Goal: Information Seeking & Learning: Learn about a topic

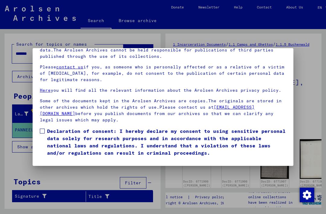
scroll to position [64, 0]
click at [47, 127] on label "Declaration of consent: I hereby declare my consent to using sensitive personal…" at bounding box center [163, 141] width 247 height 29
click at [55, 159] on button "I agree" at bounding box center [54, 164] width 29 height 11
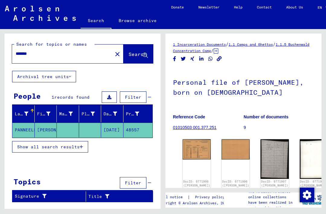
click at [114, 54] on mat-icon "close" at bounding box center [117, 53] width 7 height 7
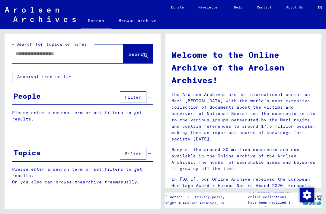
click at [96, 56] on input "text" at bounding box center [61, 53] width 90 height 6
type input "**********"
click at [138, 56] on span "Search" at bounding box center [138, 54] width 18 height 6
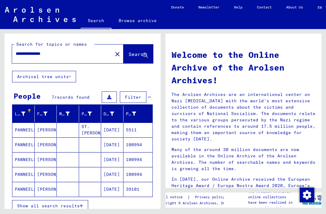
click at [101, 137] on mat-cell "ST. [PERSON_NAME]" at bounding box center [90, 129] width 22 height 15
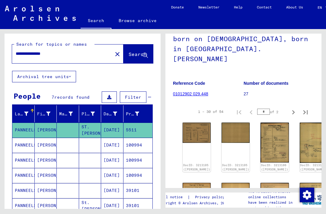
scroll to position [54, 0]
click at [194, 123] on img at bounding box center [197, 132] width 28 height 20
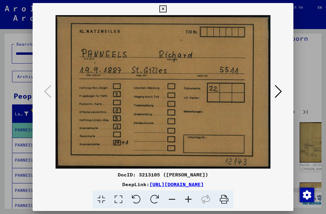
click at [283, 94] on button at bounding box center [278, 91] width 11 height 17
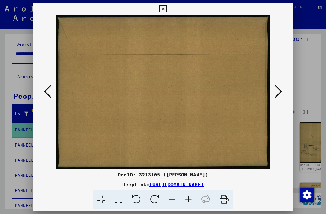
click at [281, 91] on icon at bounding box center [278, 91] width 7 height 15
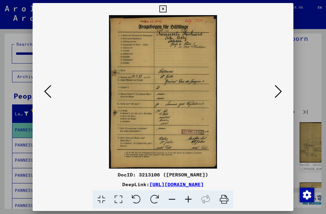
click at [278, 93] on icon at bounding box center [278, 91] width 7 height 15
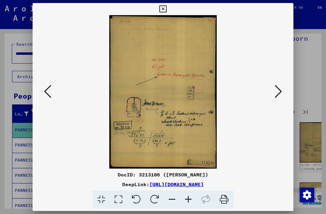
click at [277, 94] on icon at bounding box center [278, 91] width 7 height 15
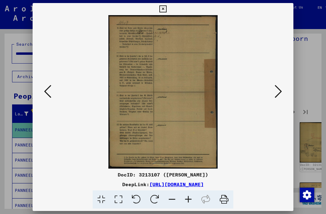
click at [280, 93] on icon at bounding box center [278, 91] width 7 height 15
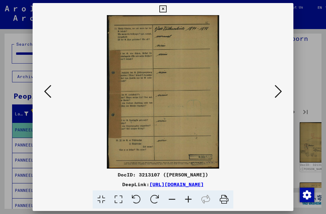
click at [282, 91] on icon at bounding box center [278, 91] width 7 height 15
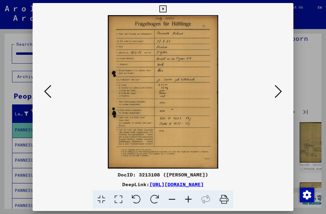
click at [280, 90] on icon at bounding box center [278, 91] width 7 height 15
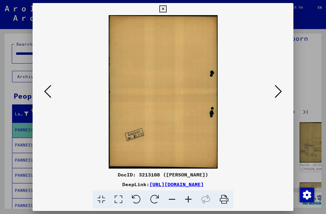
click at [277, 92] on icon at bounding box center [278, 91] width 7 height 15
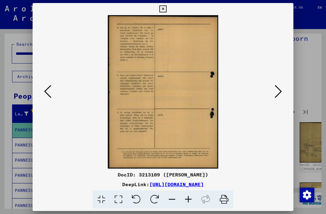
click at [278, 91] on icon at bounding box center [278, 91] width 7 height 15
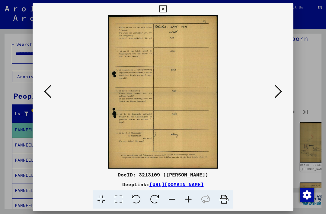
click at [283, 93] on button at bounding box center [278, 91] width 11 height 17
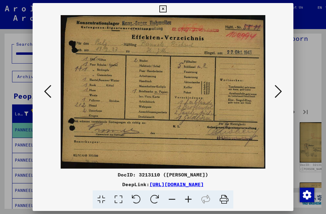
click at [281, 94] on icon at bounding box center [278, 91] width 7 height 15
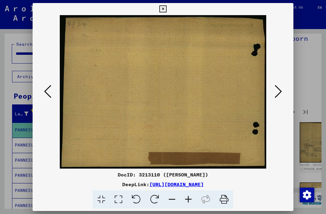
click at [284, 92] on button at bounding box center [278, 91] width 11 height 17
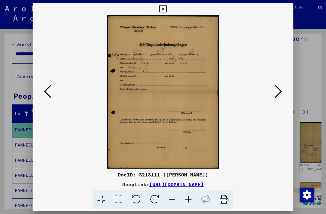
click at [283, 93] on button at bounding box center [278, 91] width 11 height 17
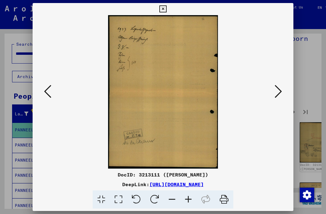
click at [283, 92] on button at bounding box center [278, 91] width 11 height 17
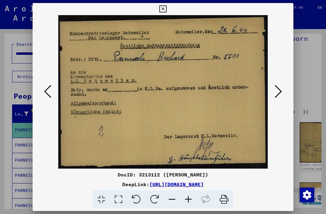
click at [282, 93] on icon at bounding box center [278, 91] width 7 height 15
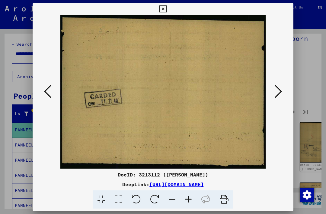
click at [281, 95] on icon at bounding box center [278, 91] width 7 height 15
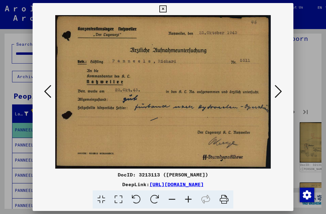
click at [283, 95] on button at bounding box center [278, 91] width 11 height 17
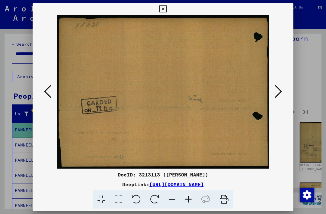
click at [283, 97] on button at bounding box center [278, 91] width 11 height 17
